Goal: Task Accomplishment & Management: Manage account settings

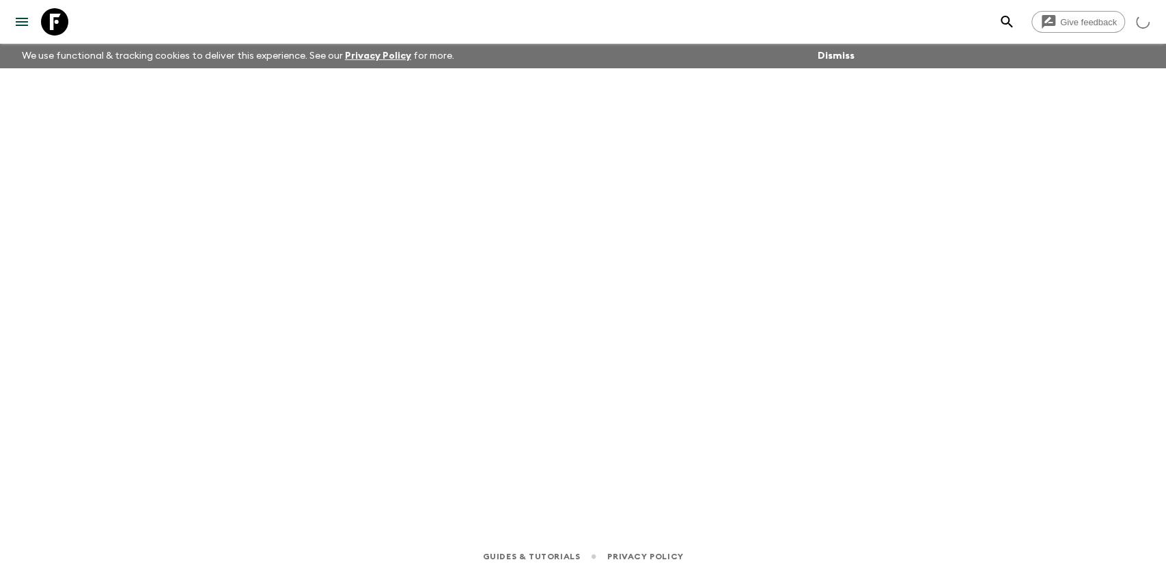
click at [57, 216] on div "Give feedback We use functional & tracking cookies to deliver this experience. …" at bounding box center [583, 287] width 1166 height 575
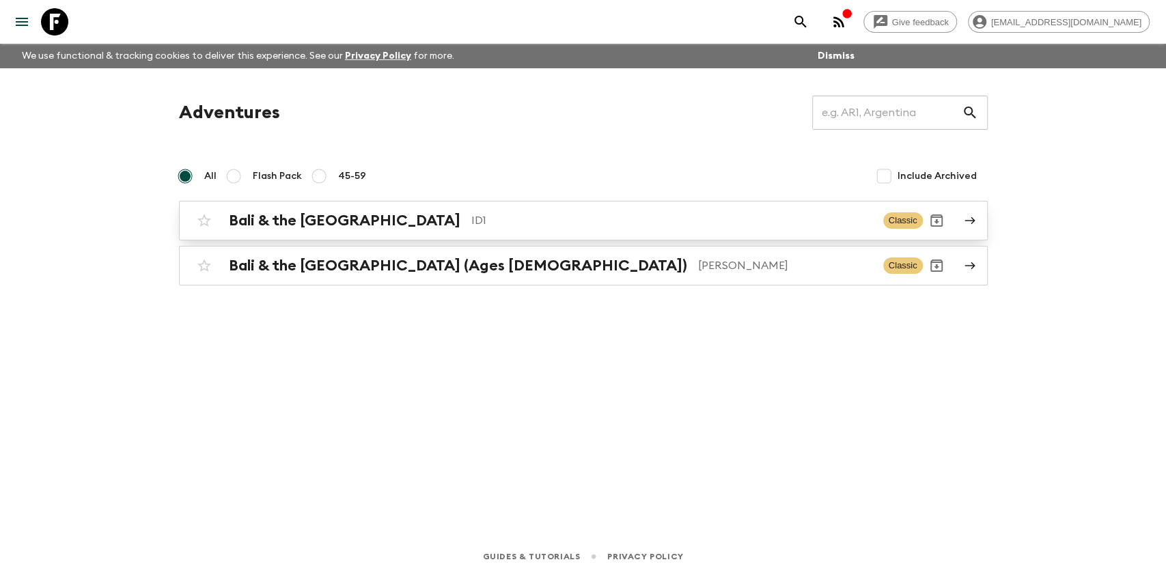
click at [361, 231] on div "Bali & the [GEOGRAPHIC_DATA] ID1 Classic" at bounding box center [557, 220] width 732 height 27
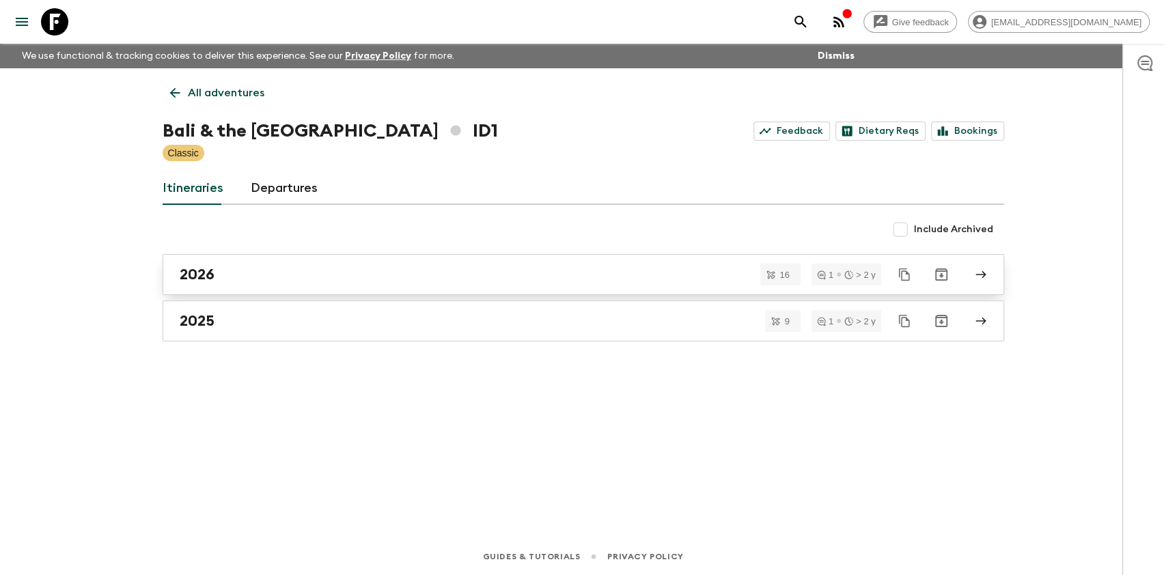
click at [342, 283] on div "2026" at bounding box center [571, 275] width 782 height 18
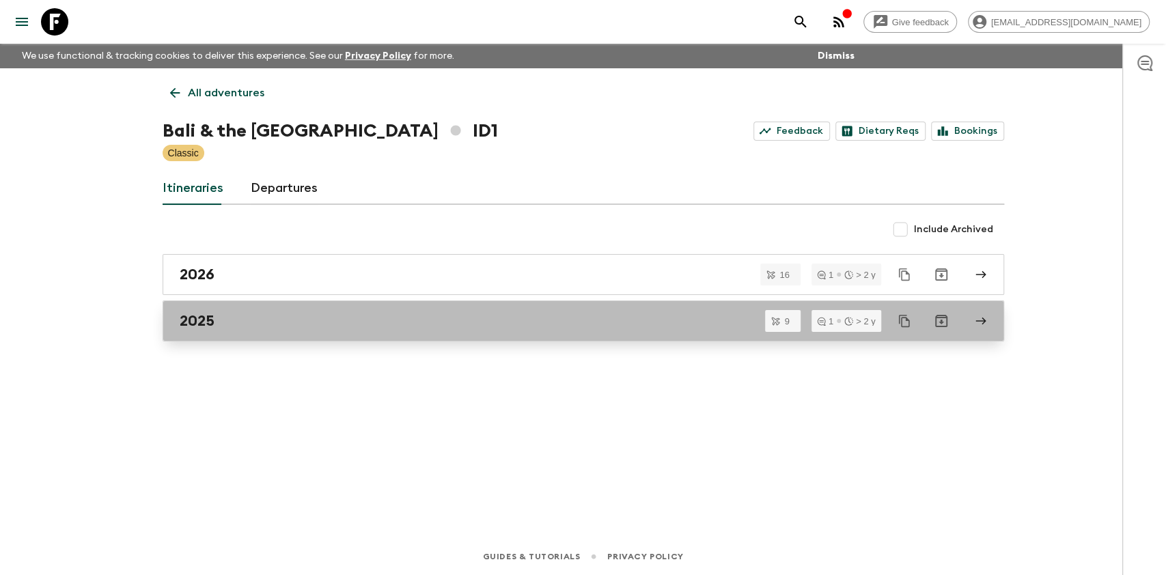
click at [193, 331] on link "2025" at bounding box center [584, 321] width 842 height 41
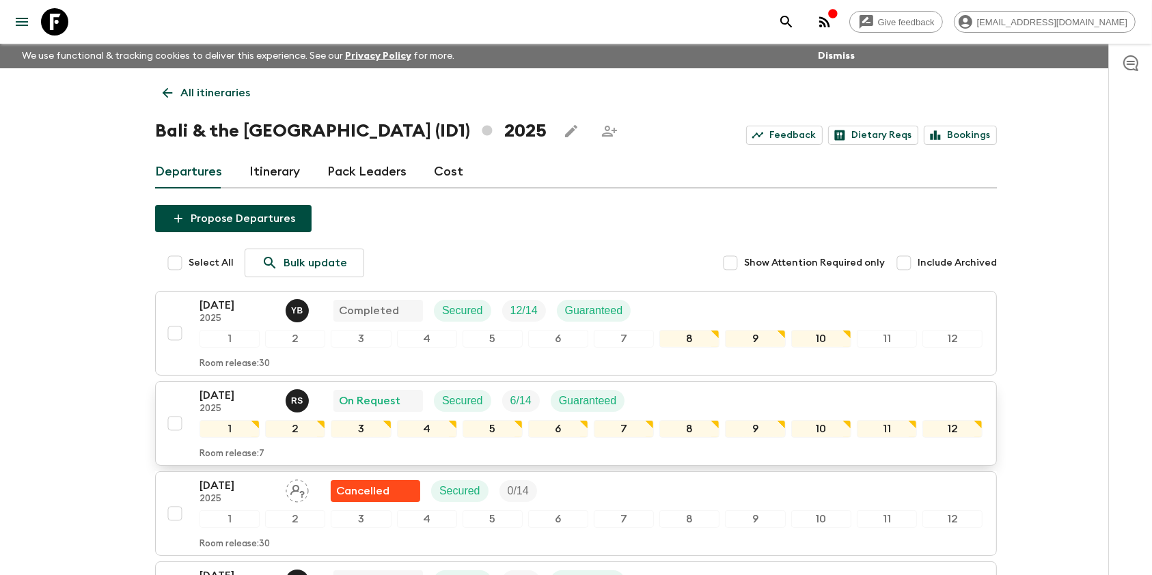
click at [232, 395] on p "[DATE]" at bounding box center [236, 395] width 75 height 16
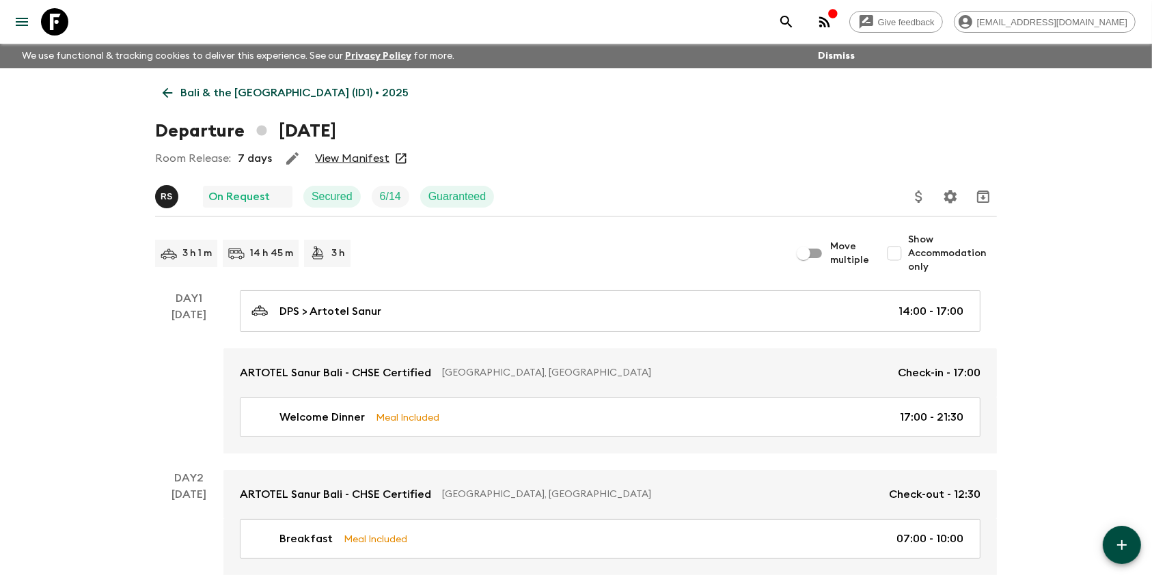
click at [339, 155] on link "View Manifest" at bounding box center [352, 159] width 74 height 14
